Goal: Use online tool/utility: Utilize a website feature to perform a specific function

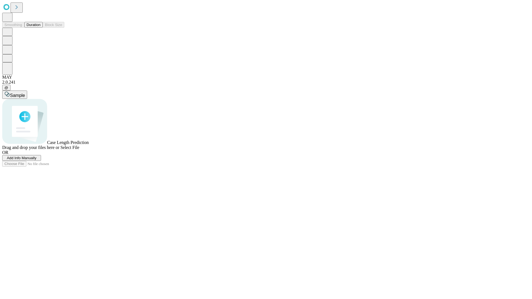
click at [40, 28] on button "Duration" at bounding box center [33, 25] width 18 height 6
click at [79, 150] on span "Select File" at bounding box center [69, 147] width 19 height 5
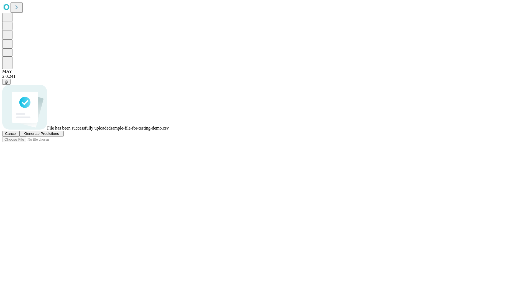
click at [59, 136] on span "Generate Predictions" at bounding box center [41, 134] width 35 height 4
